Goal: Information Seeking & Learning: Learn about a topic

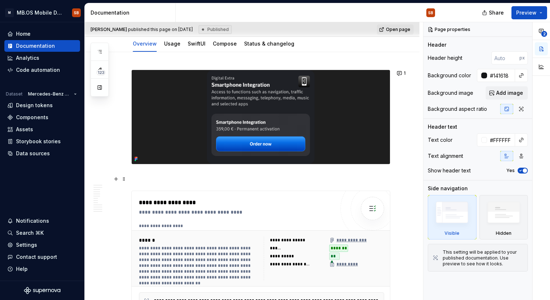
scroll to position [99, 0]
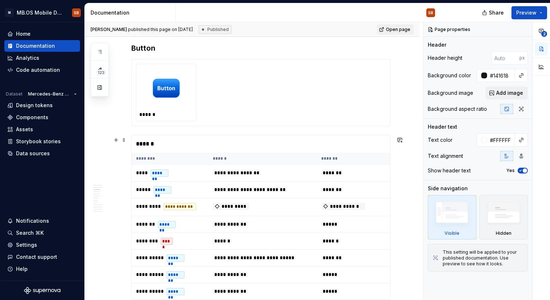
scroll to position [526, 0]
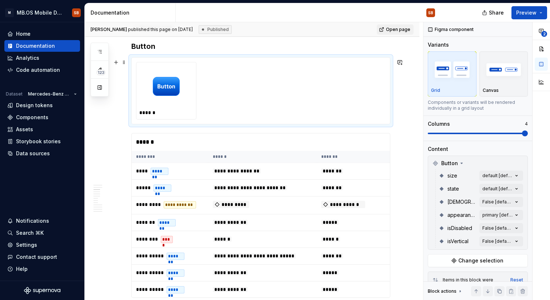
click at [250, 114] on div "******" at bounding box center [261, 91] width 250 height 58
click at [171, 88] on img at bounding box center [166, 86] width 27 height 36
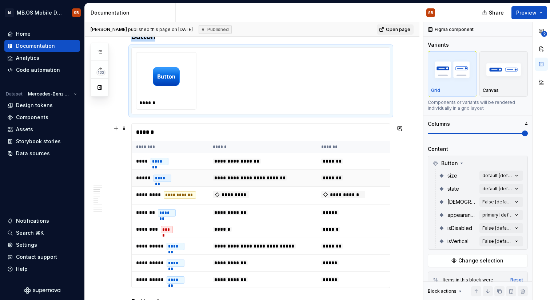
scroll to position [527, 0]
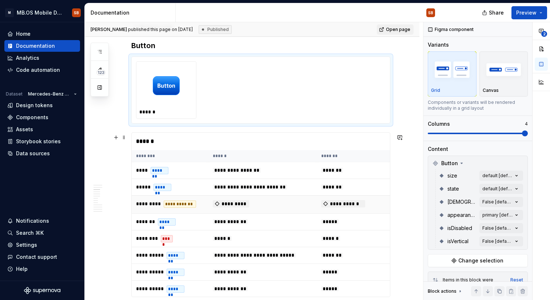
click at [258, 198] on td "*********" at bounding box center [263, 204] width 109 height 18
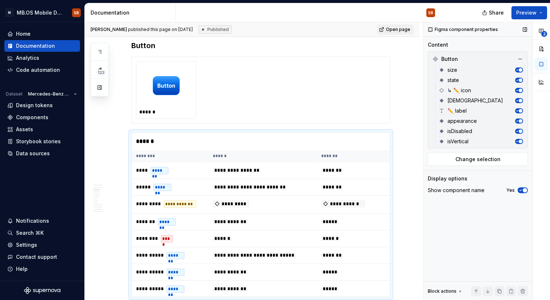
click at [520, 71] on span "button" at bounding box center [521, 70] width 4 height 4
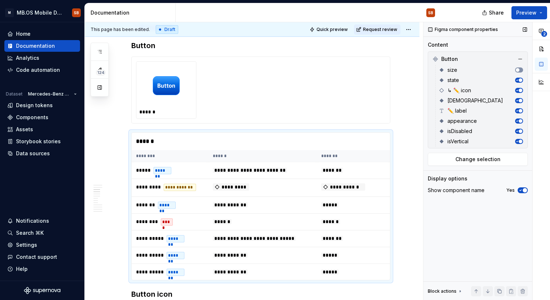
click at [520, 71] on button "button" at bounding box center [520, 69] width 8 height 5
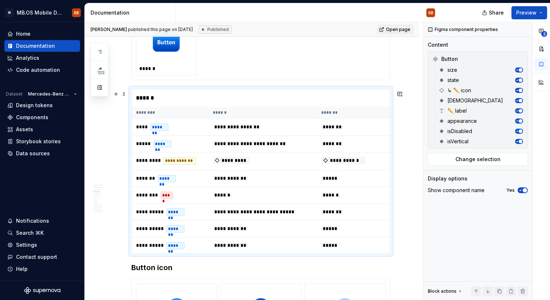
scroll to position [577, 0]
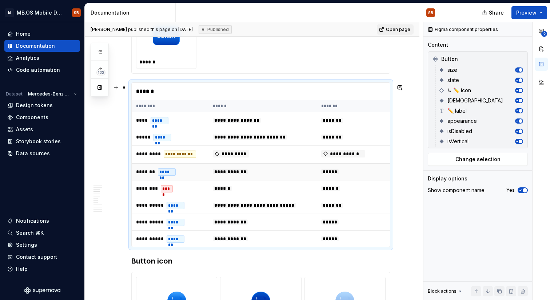
click at [216, 178] on td "**********" at bounding box center [263, 171] width 109 height 17
click at [204, 196] on td "******** ****" at bounding box center [170, 188] width 77 height 17
click at [116, 264] on button "button" at bounding box center [116, 262] width 10 height 10
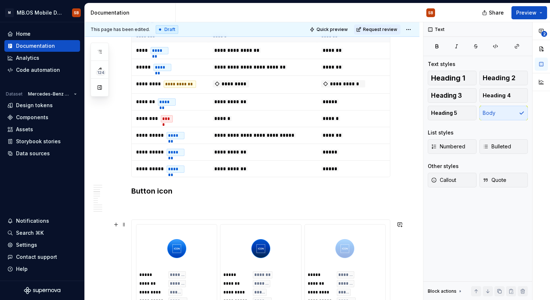
scroll to position [647, 0]
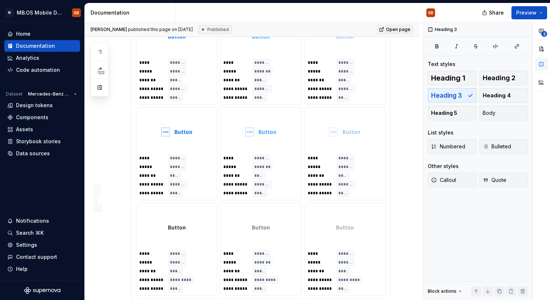
scroll to position [1587, 0]
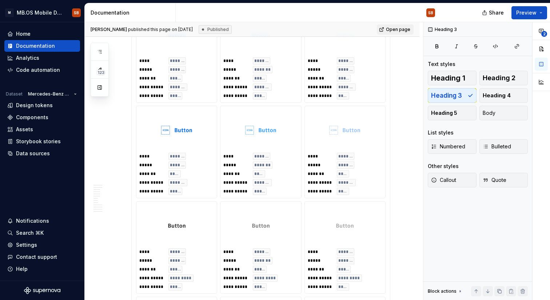
click at [185, 148] on img at bounding box center [176, 130] width 31 height 36
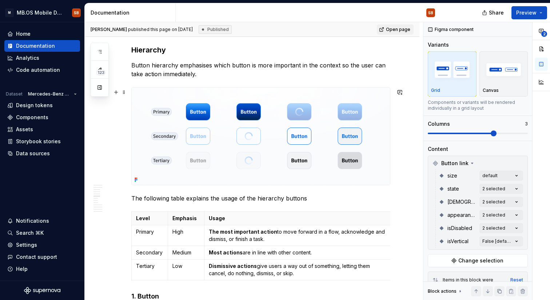
scroll to position [2136, 0]
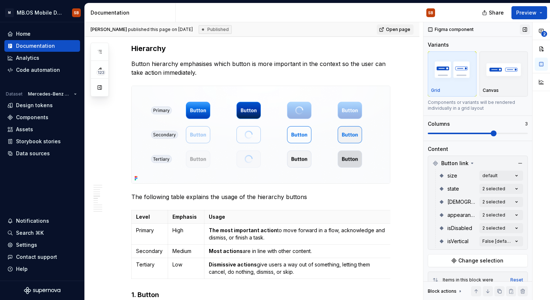
click at [527, 29] on button "button" at bounding box center [525, 29] width 10 height 10
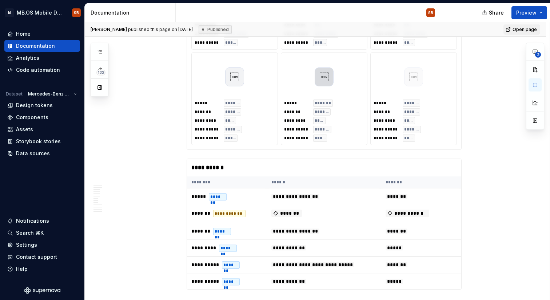
click at [293, 93] on div at bounding box center [324, 77] width 80 height 42
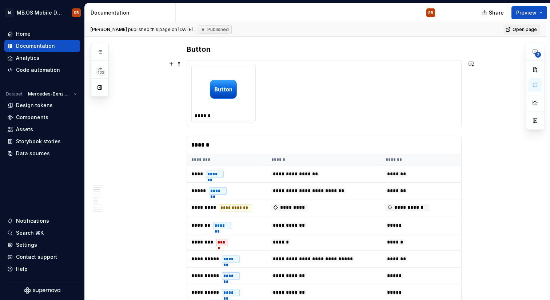
scroll to position [463, 0]
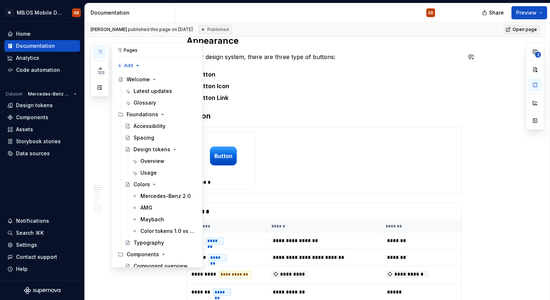
click at [100, 52] on icon "button" at bounding box center [100, 52] width 6 height 6
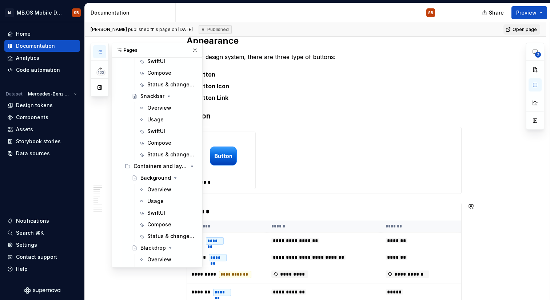
scroll to position [788, 0]
click at [159, 92] on div "Snackbar" at bounding box center [153, 95] width 24 height 7
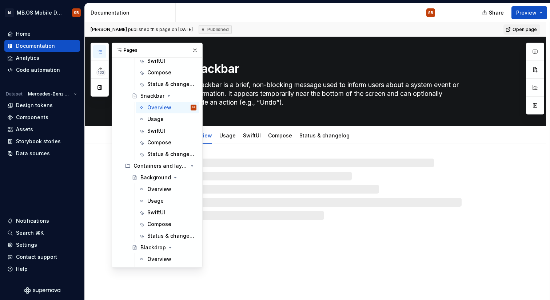
click at [409, 220] on div "Snackbar A Snackbar is a brief, non-blocking message used to inform users about…" at bounding box center [316, 168] width 462 height 263
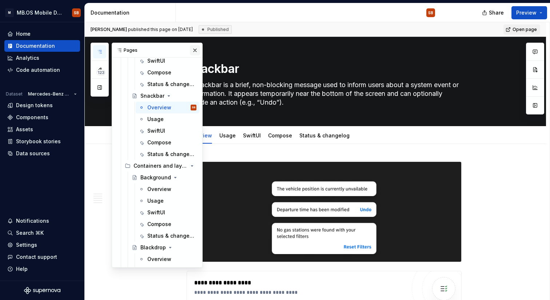
click at [197, 53] on button "button" at bounding box center [195, 50] width 10 height 10
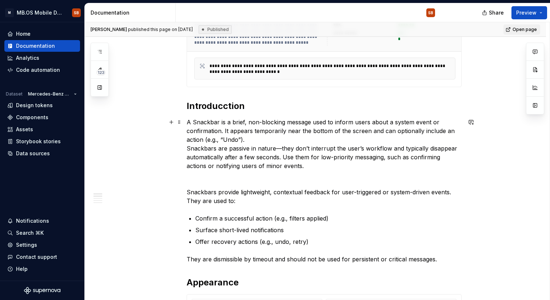
scroll to position [305, 0]
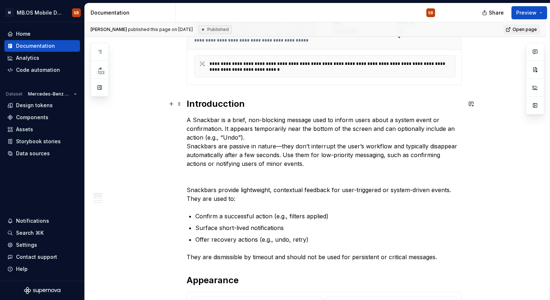
click at [225, 107] on h2 "Introducction" at bounding box center [324, 104] width 275 height 12
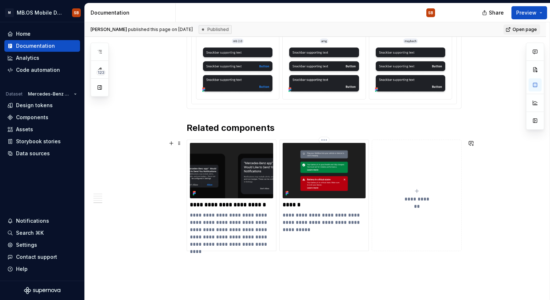
scroll to position [1052, 0]
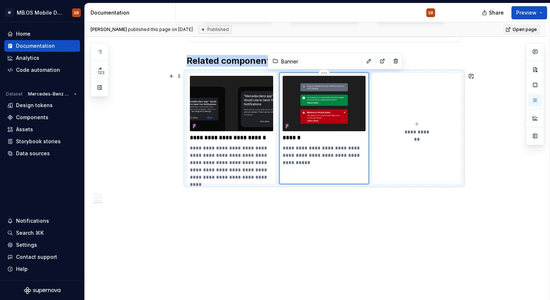
click at [327, 113] on img at bounding box center [324, 103] width 83 height 55
type textarea "*"
type input "Dialog permission (native)"
click at [266, 130] on img at bounding box center [231, 103] width 83 height 55
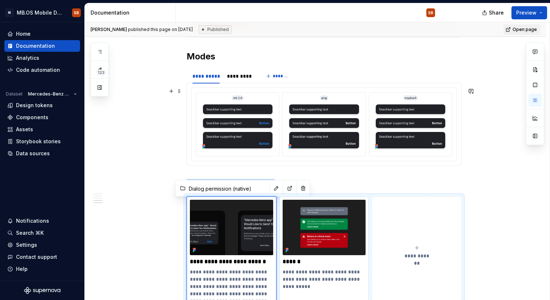
scroll to position [917, 0]
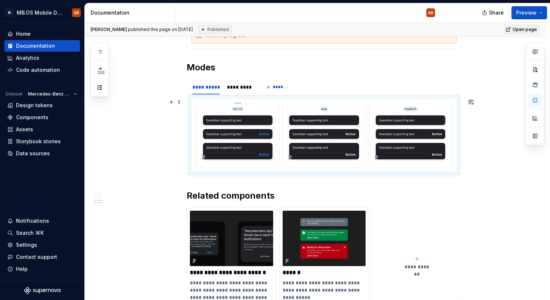
click at [254, 124] on img at bounding box center [238, 134] width 77 height 56
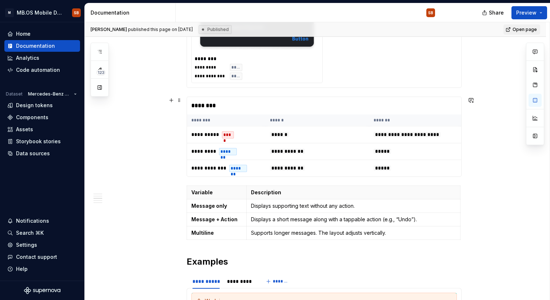
scroll to position [648, 0]
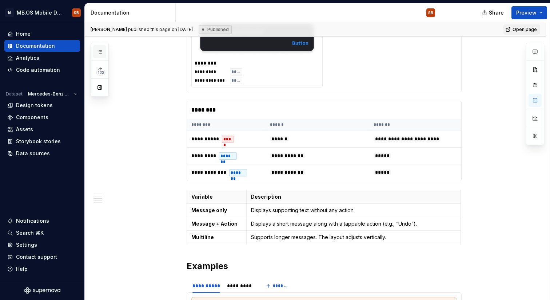
click at [104, 52] on button "button" at bounding box center [99, 51] width 13 height 13
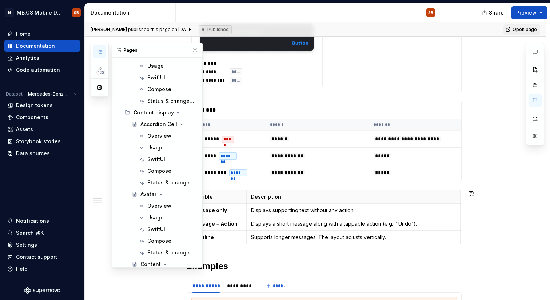
scroll to position [1219, 0]
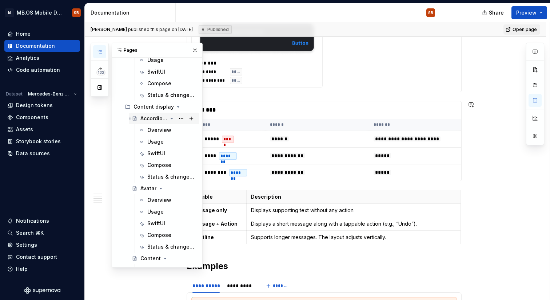
click at [173, 118] on icon "Page tree" at bounding box center [172, 118] width 6 height 6
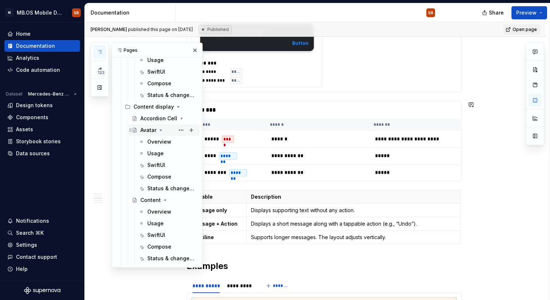
click at [163, 130] on icon "Page tree" at bounding box center [161, 130] width 6 height 6
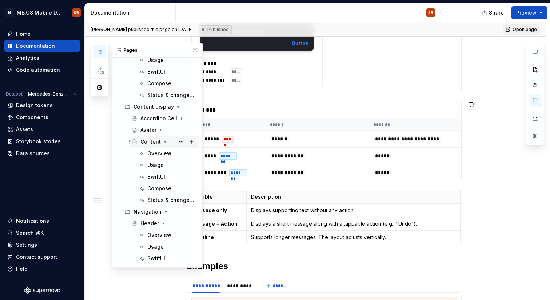
click at [165, 142] on icon "Page tree" at bounding box center [166, 141] width 2 height 1
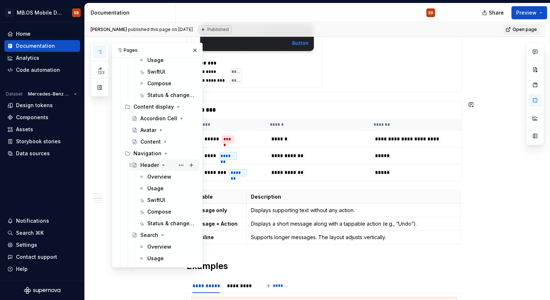
click at [162, 163] on icon "Page tree" at bounding box center [164, 165] width 6 height 6
click at [163, 177] on icon "Page tree" at bounding box center [163, 177] width 6 height 6
click at [174, 189] on icon "Page tree" at bounding box center [172, 188] width 6 height 6
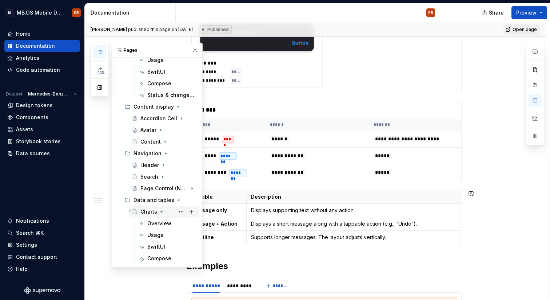
click at [161, 213] on icon "Page tree" at bounding box center [162, 212] width 6 height 6
click at [156, 234] on icon "Page tree" at bounding box center [156, 234] width 2 height 1
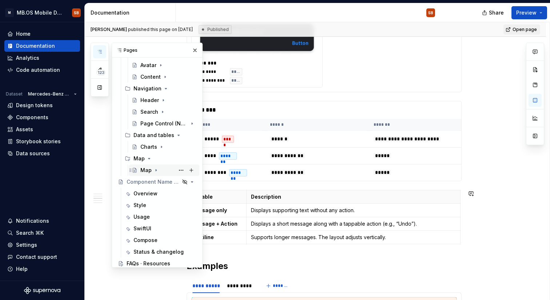
scroll to position [1287, 0]
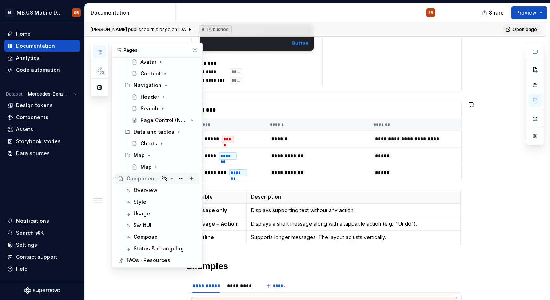
click at [171, 178] on icon "Page tree" at bounding box center [172, 178] width 6 height 6
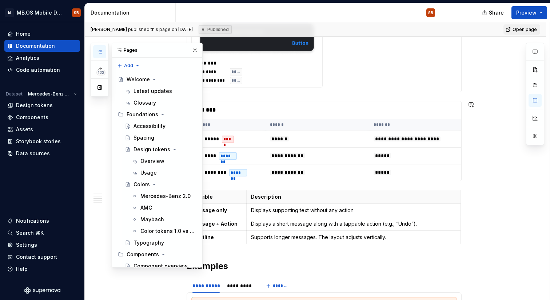
scroll to position [0, 0]
click at [171, 150] on icon "Page tree" at bounding box center [172, 149] width 6 height 6
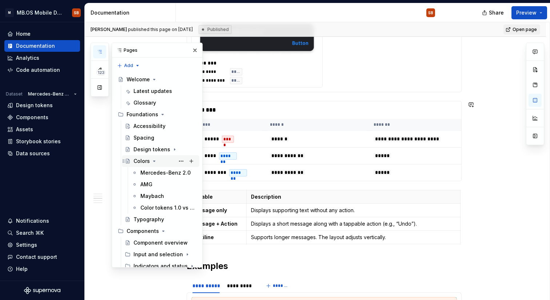
click at [155, 161] on icon "Page tree" at bounding box center [154, 161] width 6 height 6
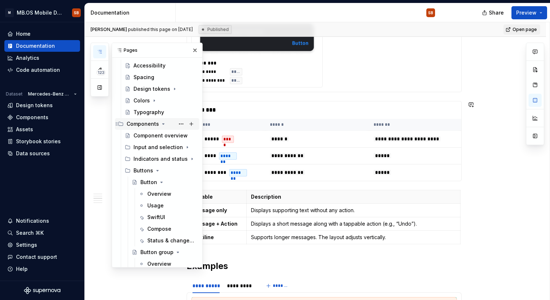
scroll to position [64, 0]
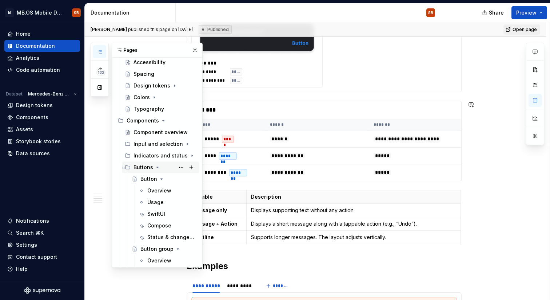
click at [155, 168] on icon "Page tree" at bounding box center [158, 167] width 6 height 6
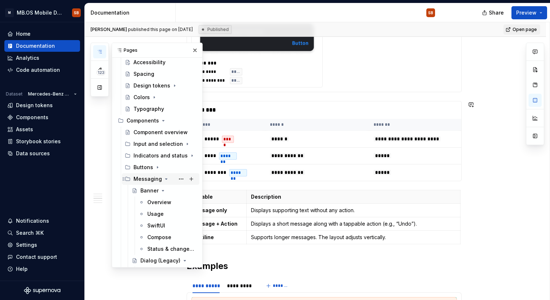
click at [166, 178] on icon "Page tree" at bounding box center [167, 178] width 2 height 1
click at [171, 192] on icon "Page tree" at bounding box center [172, 191] width 6 height 6
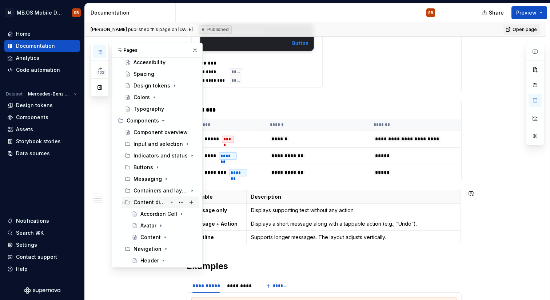
click at [174, 203] on icon "Page tree" at bounding box center [172, 202] width 6 height 6
click at [166, 214] on icon "Page tree" at bounding box center [166, 214] width 6 height 6
click at [173, 224] on icon "Page tree" at bounding box center [172, 225] width 6 height 6
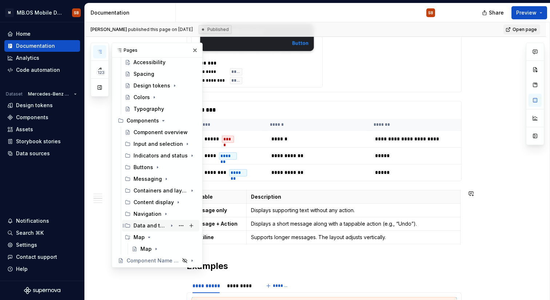
scroll to position [76, 0]
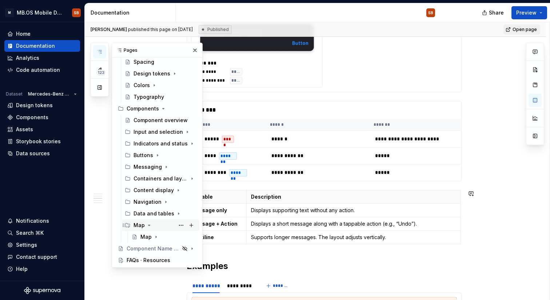
click at [149, 226] on icon "Page tree" at bounding box center [149, 225] width 6 height 6
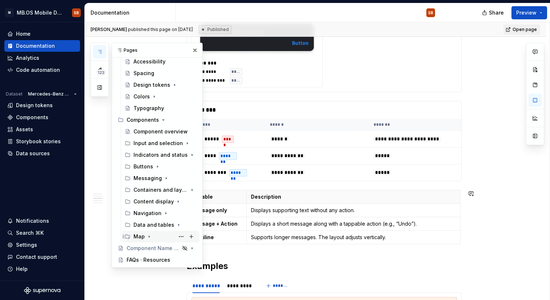
scroll to position [64, 0]
click at [171, 143] on icon "Page tree" at bounding box center [171, 144] width 1 height 2
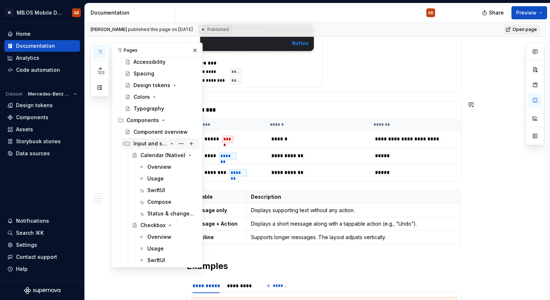
click at [171, 143] on icon "Page tree" at bounding box center [172, 143] width 2 height 1
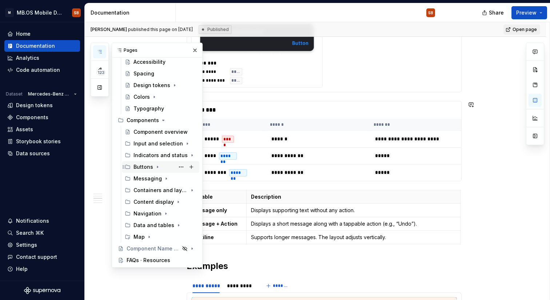
click at [156, 168] on icon "Page tree" at bounding box center [158, 167] width 6 height 6
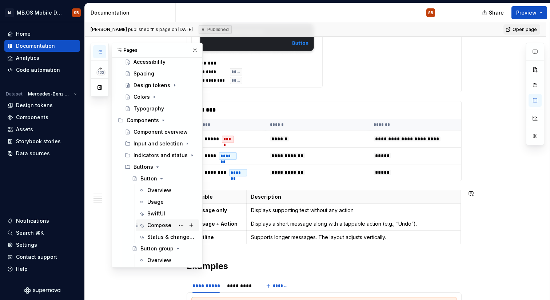
click at [154, 226] on div "Compose" at bounding box center [159, 224] width 24 height 7
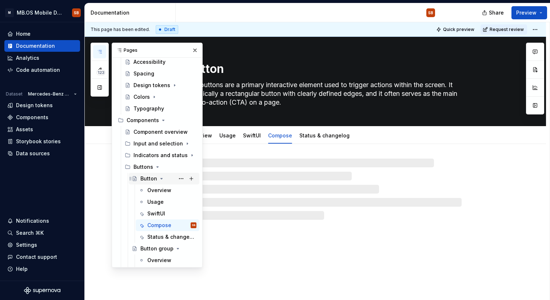
click at [157, 179] on div "Button" at bounding box center [169, 178] width 56 height 10
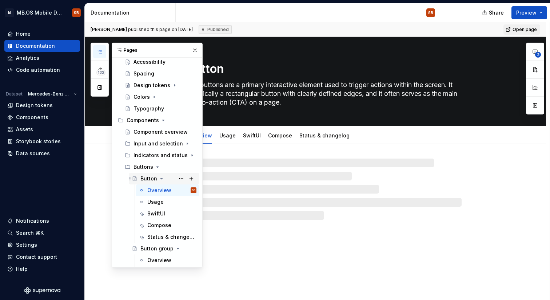
click at [164, 177] on div "Button" at bounding box center [169, 178] width 56 height 10
click at [163, 181] on icon "Page tree" at bounding box center [162, 178] width 6 height 6
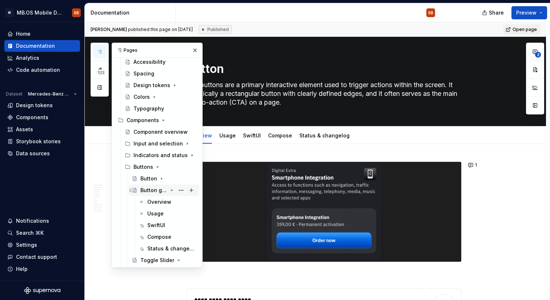
click at [171, 191] on icon "Page tree" at bounding box center [172, 190] width 6 height 6
click at [172, 201] on icon "Page tree" at bounding box center [172, 202] width 6 height 6
click at [171, 214] on icon "Page tree" at bounding box center [172, 213] width 6 height 6
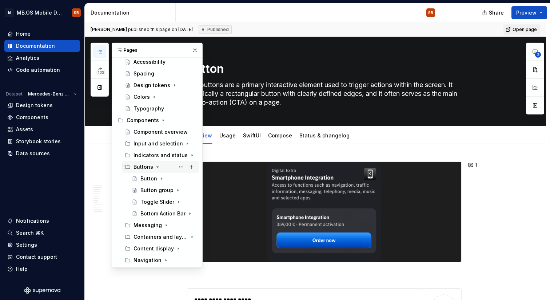
click at [157, 167] on icon "Page tree" at bounding box center [158, 167] width 6 height 6
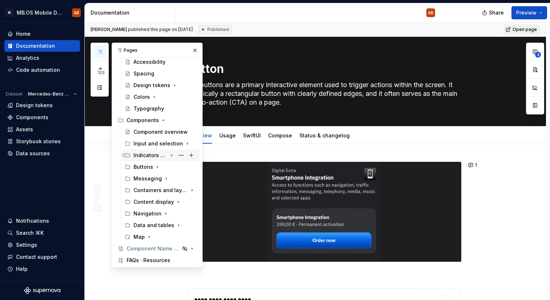
click at [159, 153] on div "Indicators and status" at bounding box center [151, 154] width 34 height 7
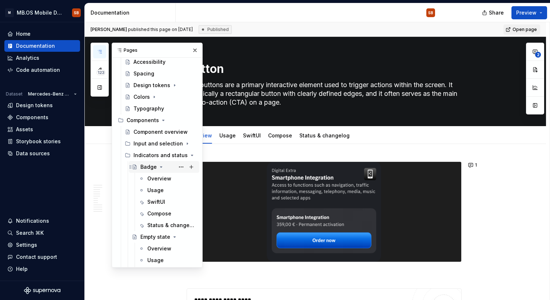
click at [161, 166] on icon "Page tree" at bounding box center [162, 166] width 2 height 1
click at [170, 179] on icon "Page tree" at bounding box center [172, 178] width 6 height 6
click at [174, 189] on icon "Page tree" at bounding box center [172, 190] width 6 height 6
click at [173, 204] on icon "Page tree" at bounding box center [172, 202] width 6 height 6
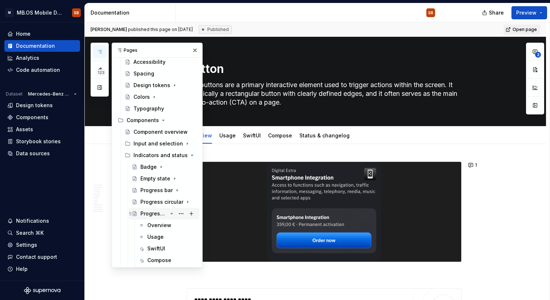
click at [171, 215] on icon "Page tree" at bounding box center [172, 213] width 6 height 6
click at [167, 226] on icon "Page tree" at bounding box center [168, 225] width 6 height 6
click at [166, 236] on icon "Page tree" at bounding box center [165, 237] width 6 height 6
click at [158, 227] on div "Skeleton" at bounding box center [152, 224] width 23 height 7
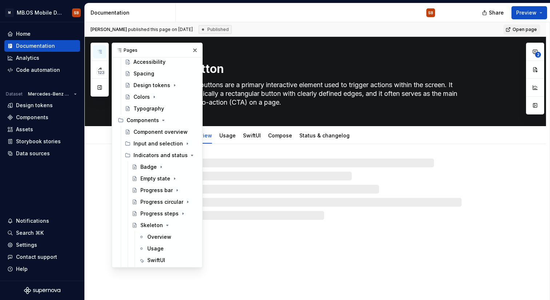
click at [277, 225] on div "Button The buttons are a primary interactive element used to trigger actions wi…" at bounding box center [316, 168] width 462 height 263
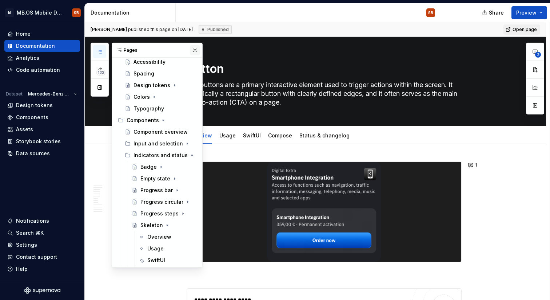
click at [195, 50] on button "button" at bounding box center [195, 50] width 10 height 10
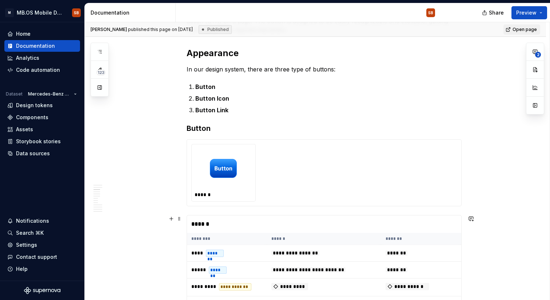
scroll to position [405, 0]
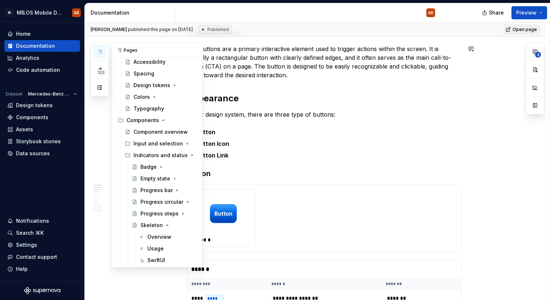
click at [106, 51] on button "button" at bounding box center [99, 51] width 13 height 13
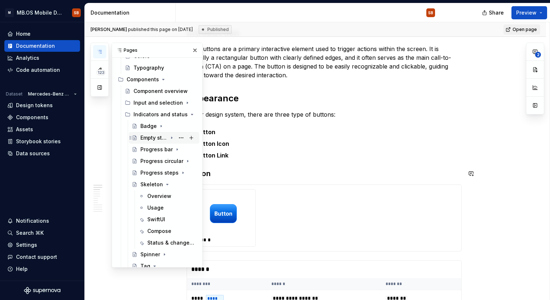
scroll to position [108, 0]
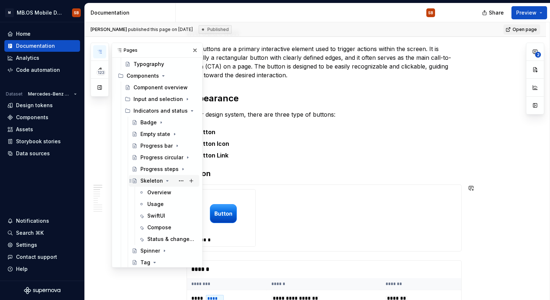
click at [152, 181] on div "Skeleton" at bounding box center [152, 180] width 23 height 7
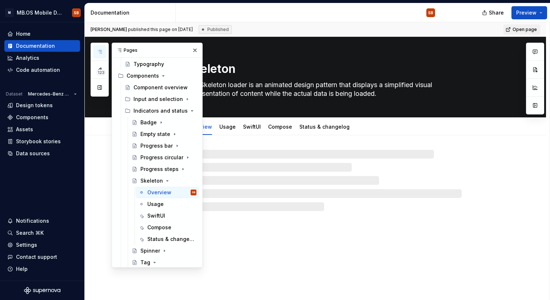
click at [291, 256] on div "Skeleton The Skeleton loader is an animated design pattern that displays a simp…" at bounding box center [316, 168] width 462 height 263
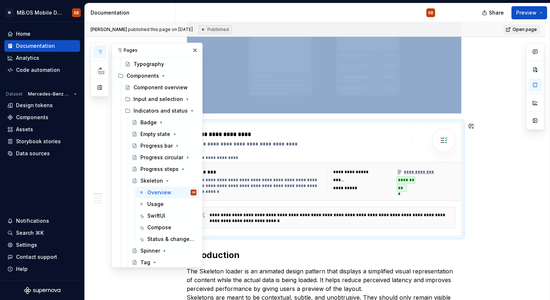
scroll to position [144, 0]
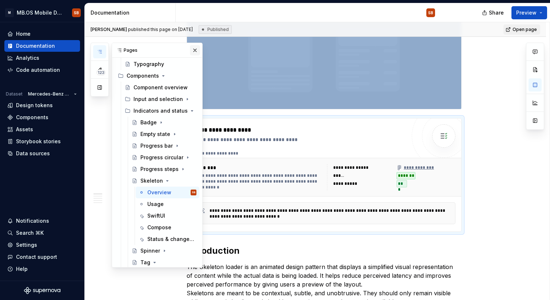
click at [196, 50] on button "button" at bounding box center [195, 50] width 10 height 10
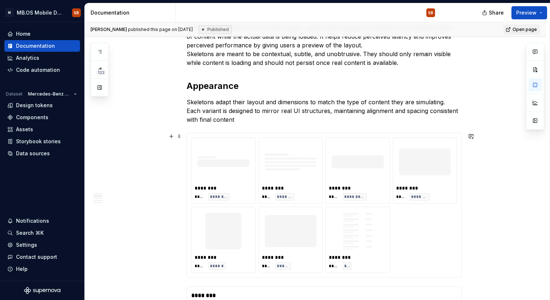
scroll to position [385, 0]
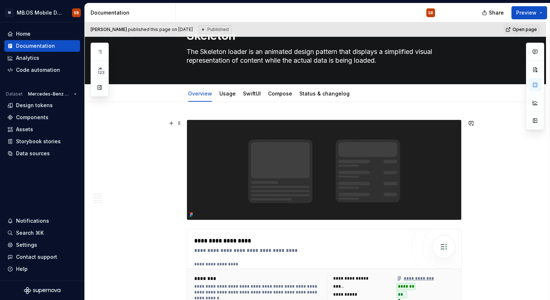
scroll to position [0, 0]
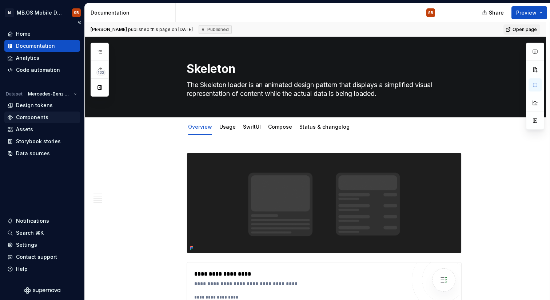
click at [44, 114] on div "Components" at bounding box center [32, 117] width 32 height 7
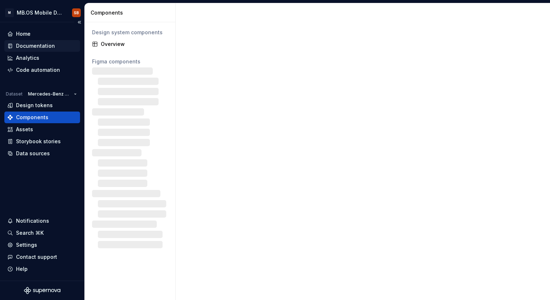
click at [44, 43] on div "Documentation" at bounding box center [35, 45] width 39 height 7
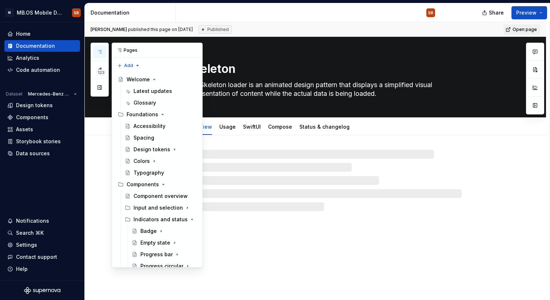
click at [100, 54] on icon "button" at bounding box center [100, 52] width 6 height 6
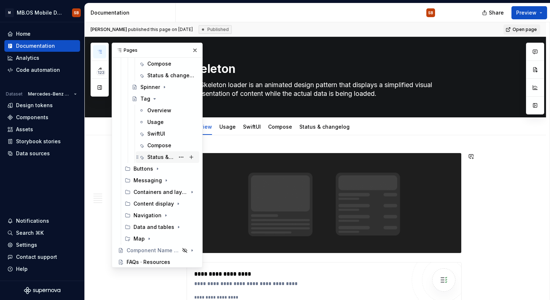
scroll to position [274, 0]
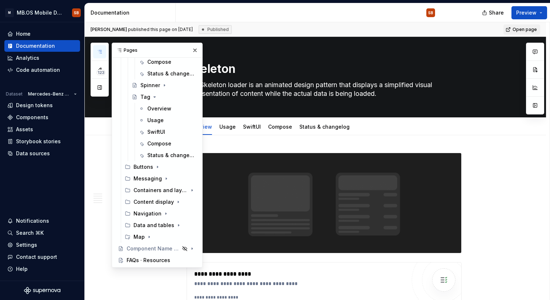
type textarea "*"
